Goal: Information Seeking & Learning: Find specific fact

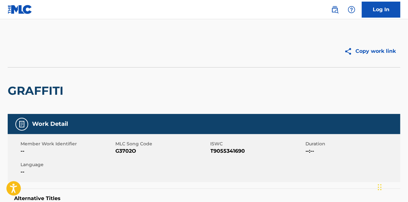
click at [334, 7] on img at bounding box center [335, 10] width 8 height 8
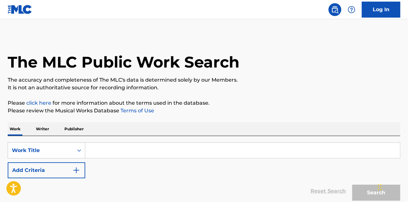
click at [120, 149] on input "Search Form" at bounding box center [242, 150] width 315 height 15
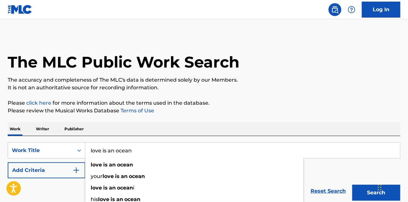
type input "love is an ocean"
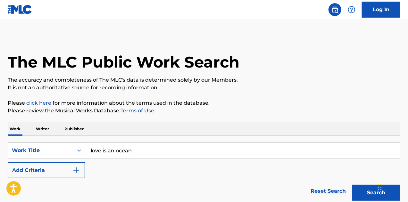
click at [214, 129] on div "Work Writer Publisher" at bounding box center [204, 129] width 393 height 13
click at [363, 188] on button "Search" at bounding box center [377, 193] width 48 height 16
click at [66, 169] on button "Add Criteria" at bounding box center [47, 171] width 78 height 16
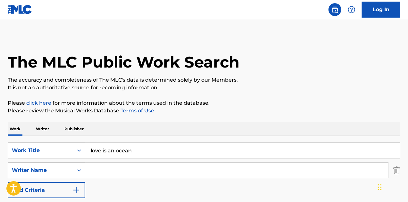
click at [97, 169] on input "Search Form" at bounding box center [236, 170] width 303 height 15
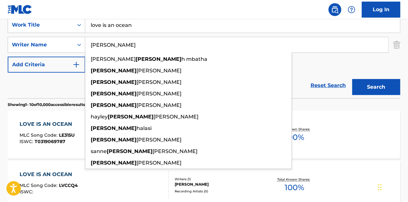
type input "[PERSON_NAME]"
click at [368, 93] on button "Search" at bounding box center [377, 87] width 48 height 16
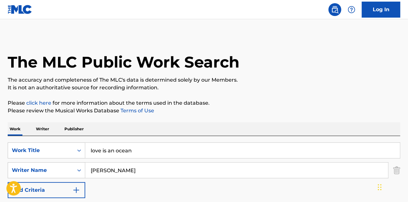
click at [132, 144] on input "love is an ocean" at bounding box center [242, 150] width 315 height 15
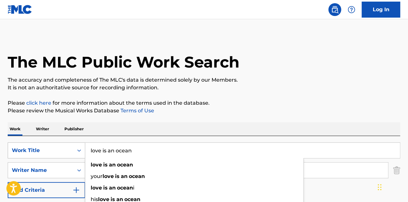
drag, startPoint x: 138, startPoint y: 150, endPoint x: 57, endPoint y: 146, distance: 80.6
click at [57, 146] on div "SearchWithCriteria375a748f-89d3-4f7c-9420-1da44462b582 Work Title love is an oc…" at bounding box center [204, 151] width 393 height 16
type input "runaways"
click at [149, 123] on div "Work Writer Publisher" at bounding box center [204, 129] width 393 height 13
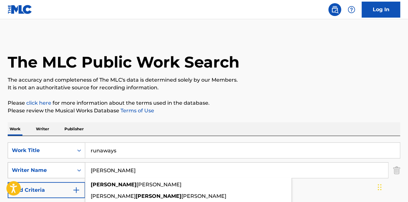
drag, startPoint x: 122, startPoint y: 175, endPoint x: 46, endPoint y: 173, distance: 75.7
click at [46, 173] on div "SearchWithCriteriae374b2e6-6731-44ef-9de4-6ec7383c0e1e Writer Name [PERSON_NAME…" at bounding box center [204, 171] width 393 height 16
type input "[PERSON_NAME]"
click at [165, 125] on div "Work Writer Publisher" at bounding box center [204, 129] width 393 height 13
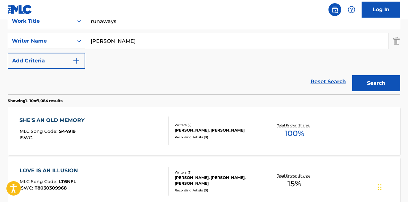
click at [366, 87] on button "Search" at bounding box center [377, 83] width 48 height 16
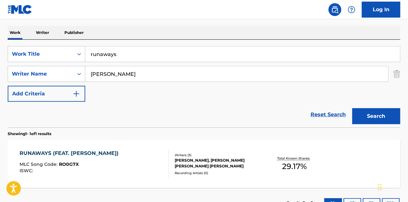
scroll to position [130, 0]
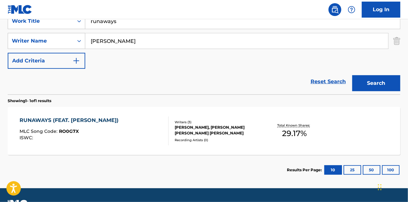
click at [143, 118] on div "RUNAWAYS (FEAT. [PERSON_NAME]) MLC Song Code : RO0G7X ISWC :" at bounding box center [95, 131] width 150 height 29
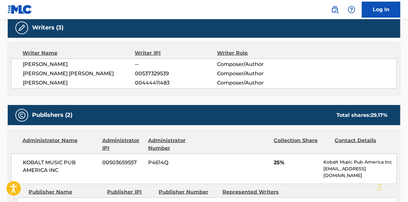
scroll to position [209, 0]
